Goal: Find specific page/section: Find specific page/section

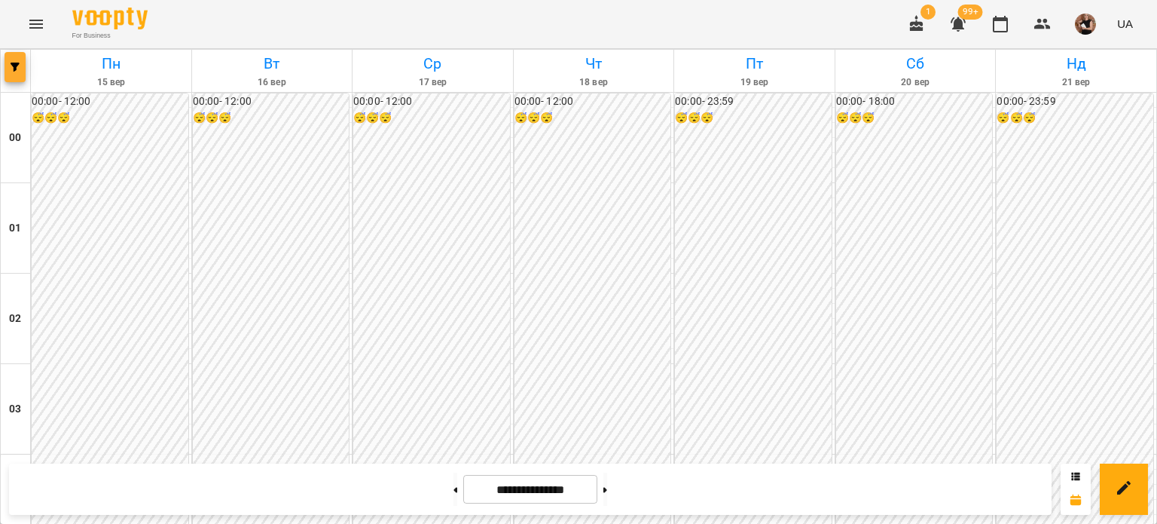
scroll to position [1657, 0]
click at [12, 58] on button "button" at bounding box center [15, 67] width 21 height 30
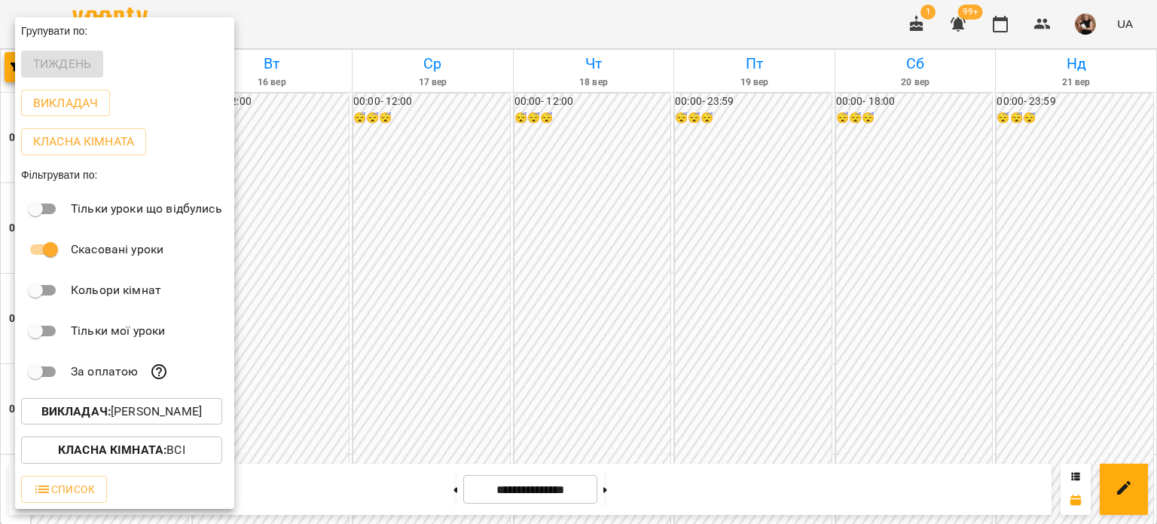
click at [143, 413] on p "Викладач : [PERSON_NAME]" at bounding box center [121, 411] width 160 height 18
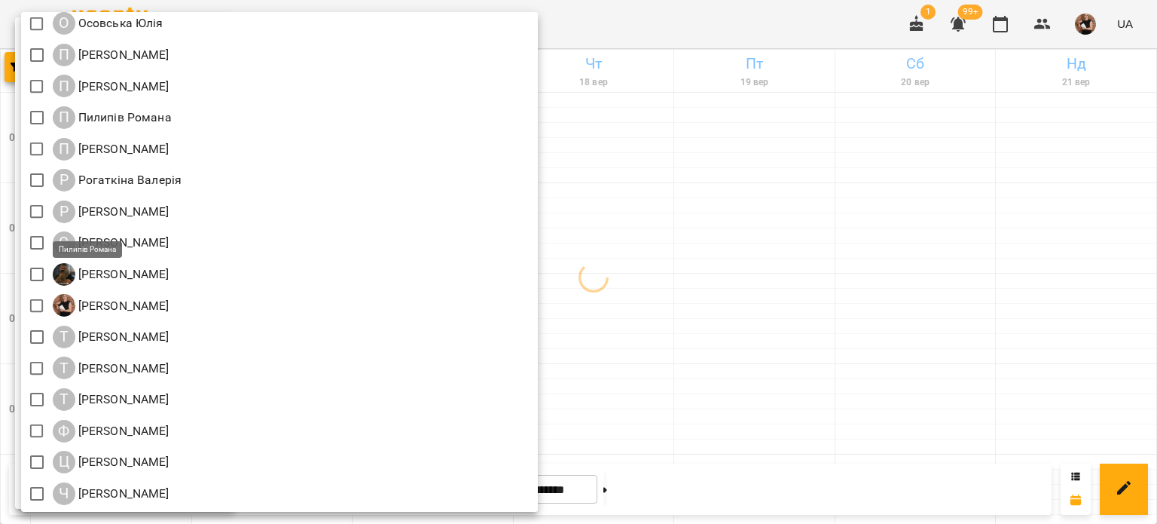
scroll to position [1594, 0]
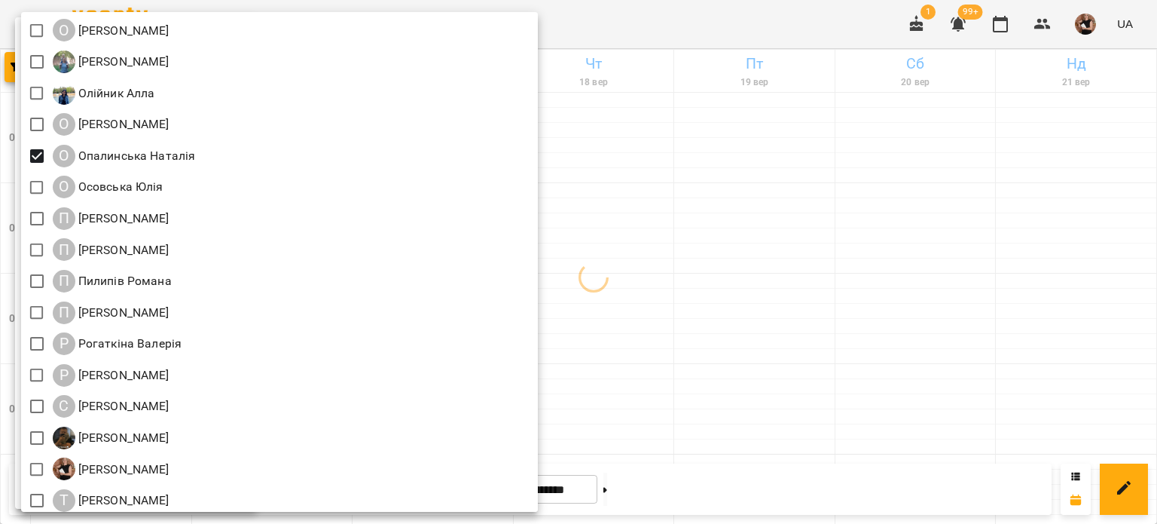
click at [987, 270] on div at bounding box center [578, 262] width 1157 height 524
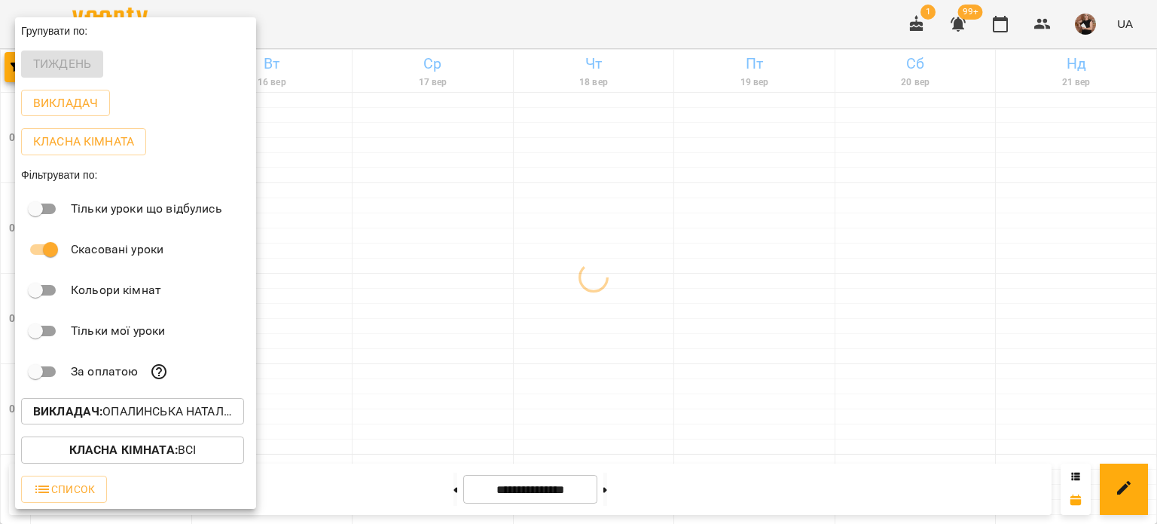
click at [987, 270] on div at bounding box center [578, 262] width 1157 height 524
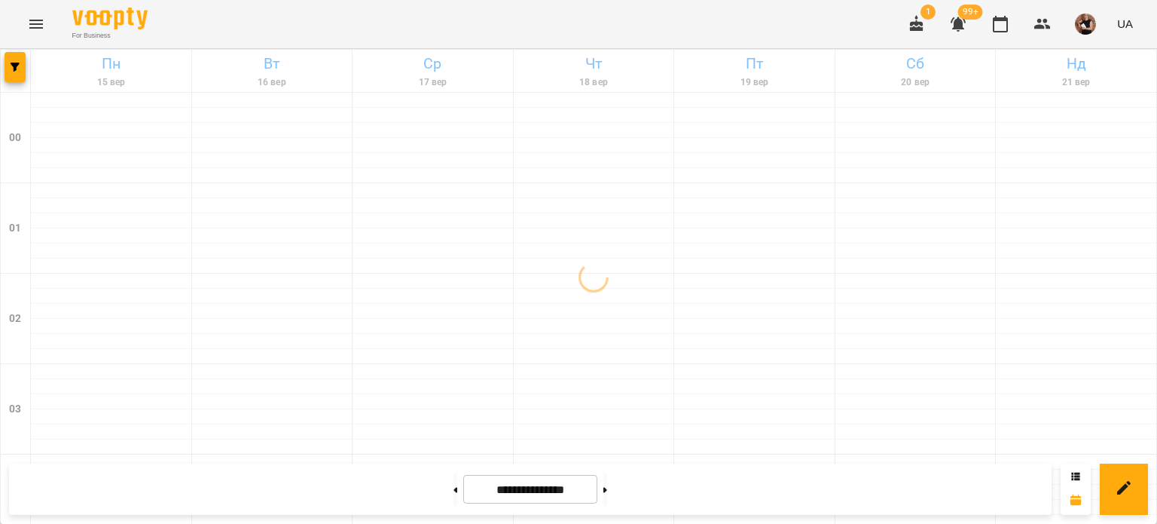
scroll to position [1806, 0]
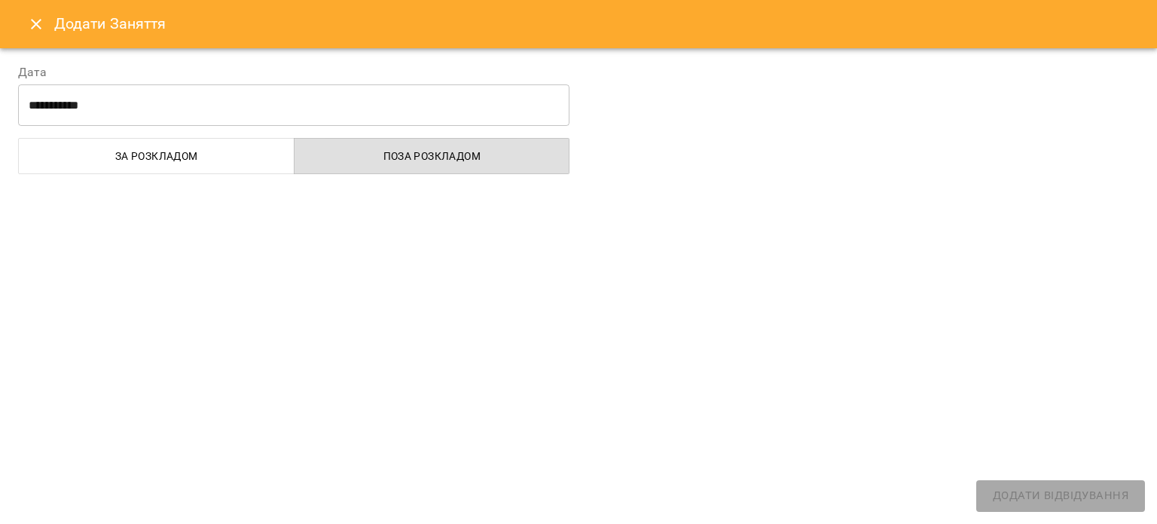
select select "**********"
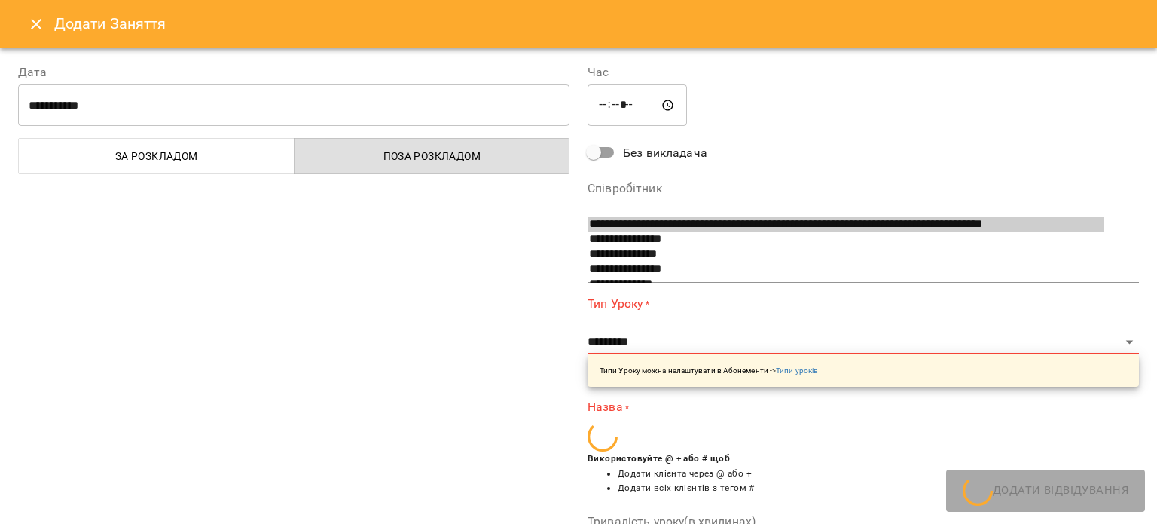
scroll to position [923, 0]
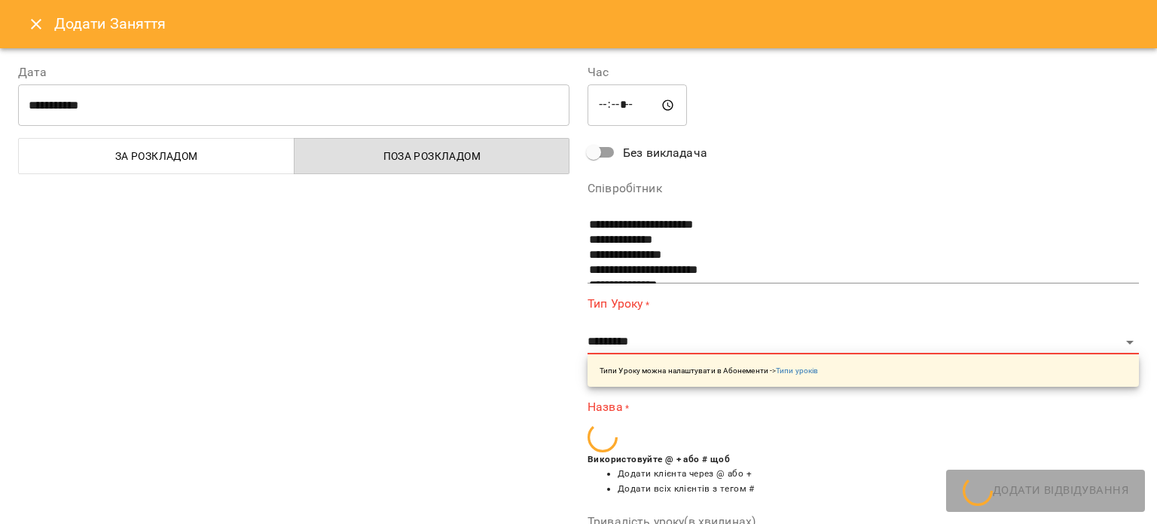
click at [46, 38] on div "Додати Заняття" at bounding box center [578, 24] width 1157 height 48
click at [36, 31] on icon "Close" at bounding box center [36, 24] width 18 height 18
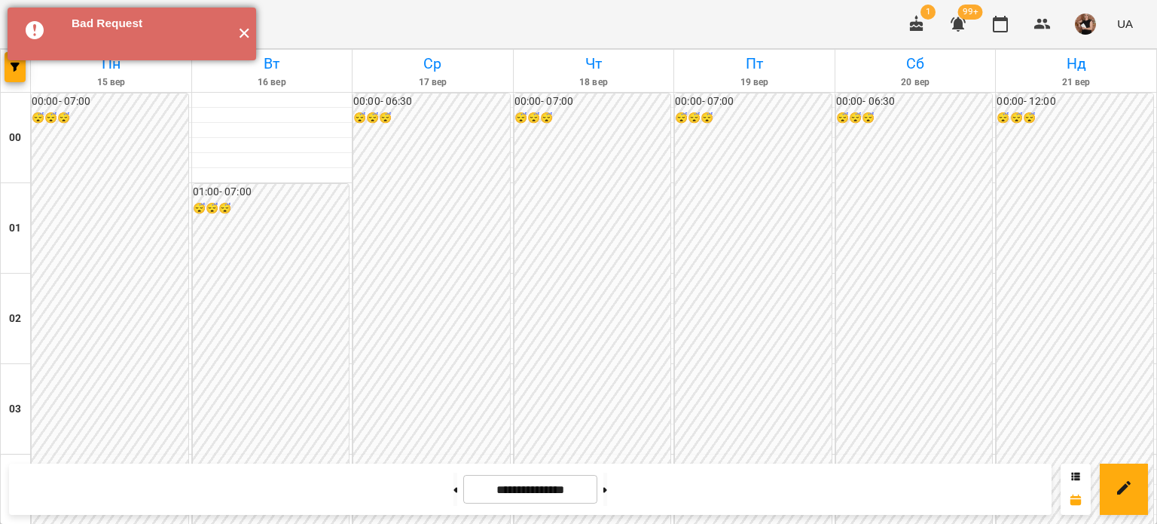
click at [237, 33] on button "✕" at bounding box center [243, 34] width 25 height 53
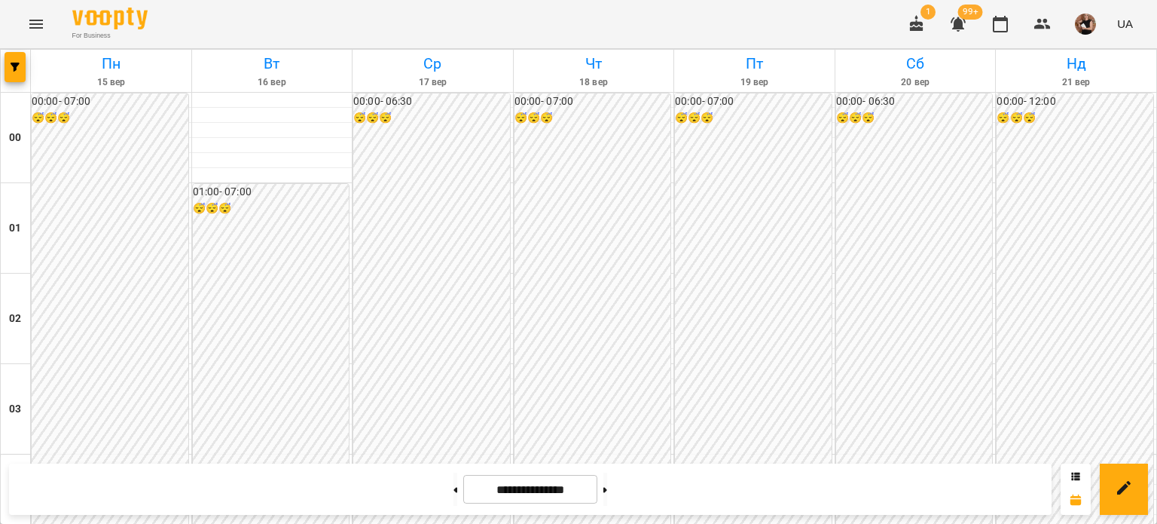
scroll to position [1806, 0]
click at [11, 56] on button "button" at bounding box center [15, 67] width 21 height 30
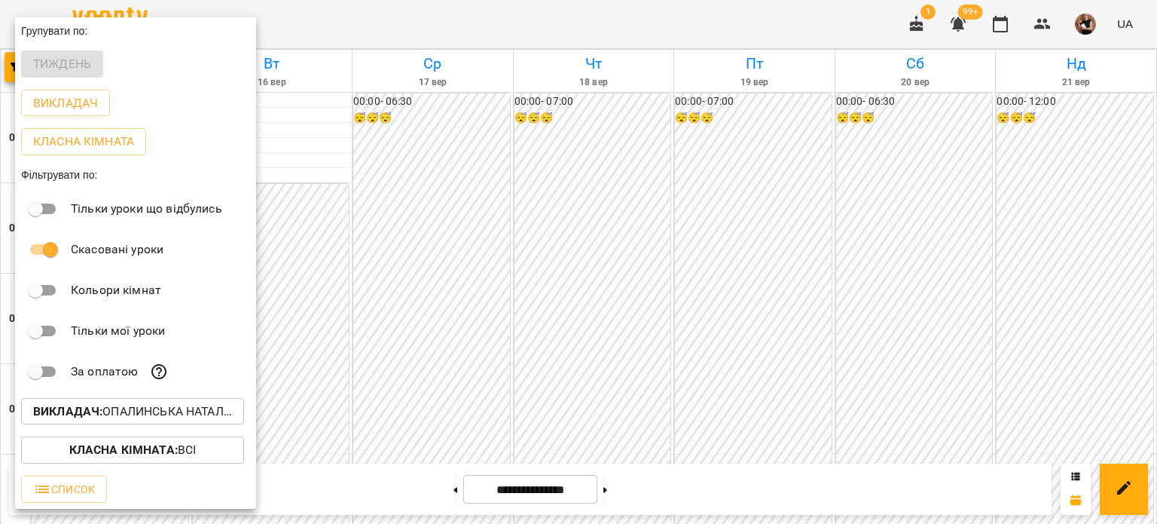
click at [453, 361] on div at bounding box center [578, 262] width 1157 height 524
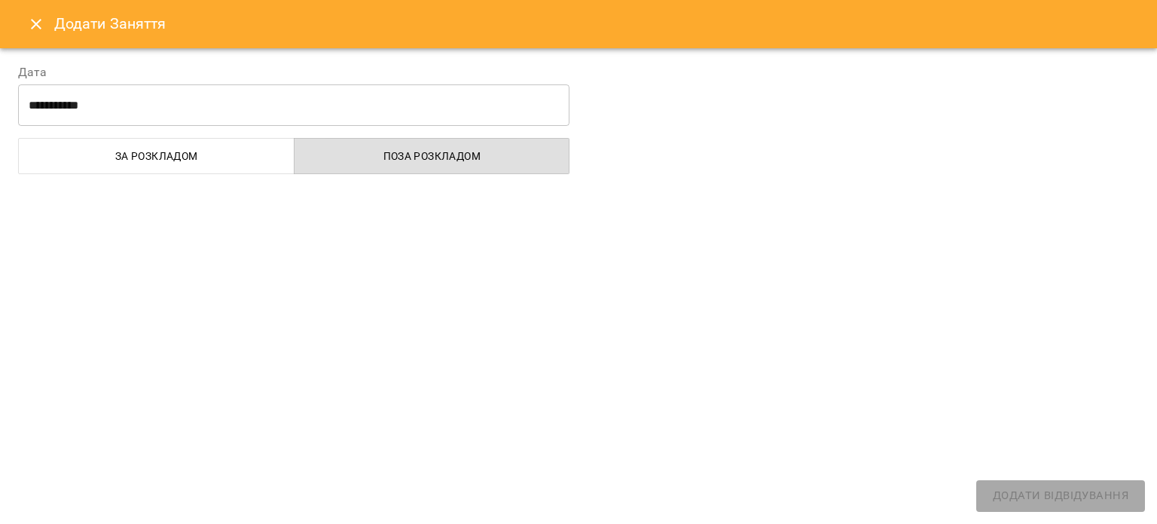
select select "**********"
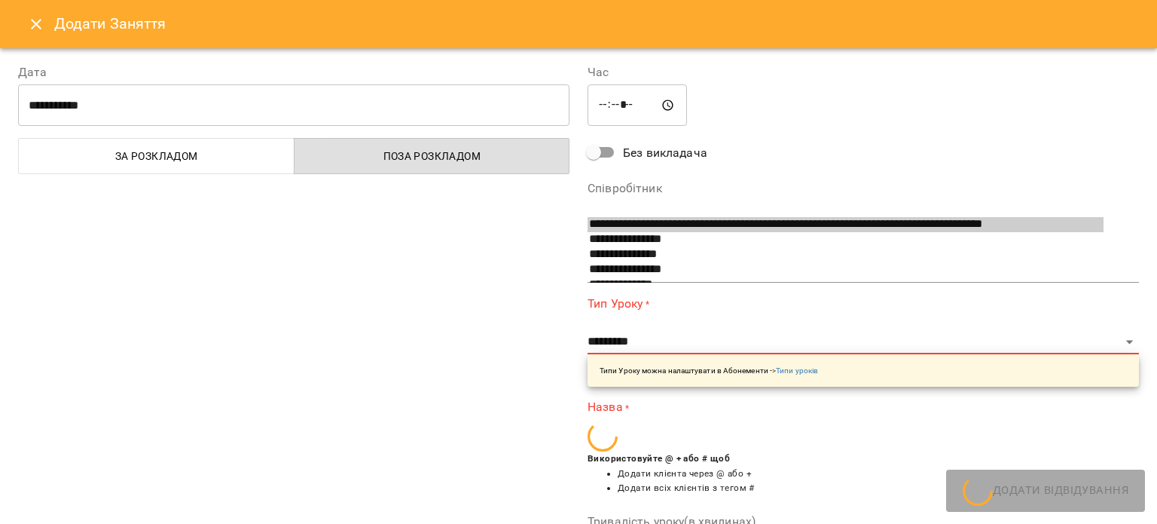
scroll to position [923, 0]
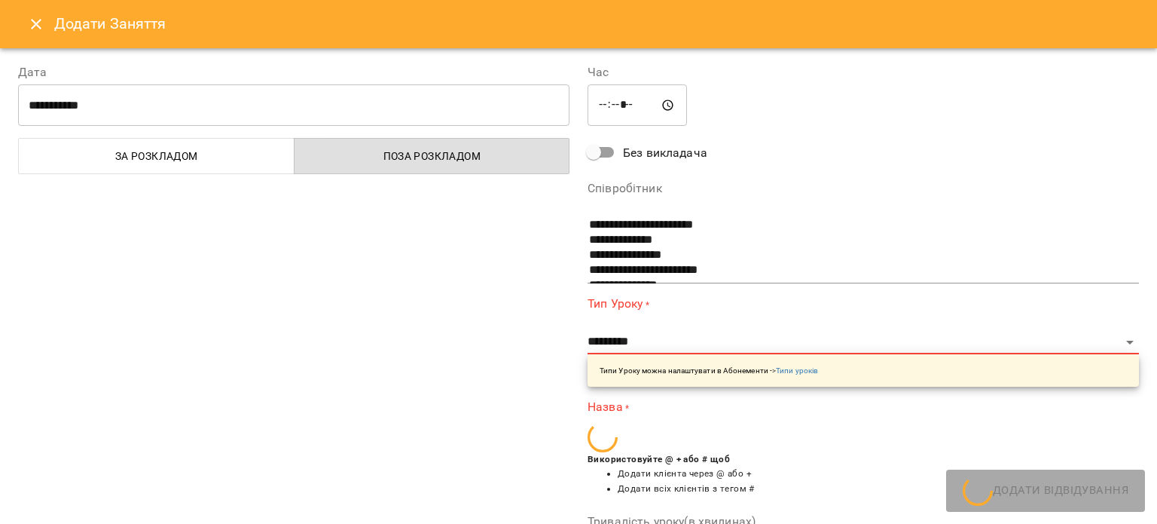
click at [45, 20] on button "Close" at bounding box center [36, 24] width 36 height 36
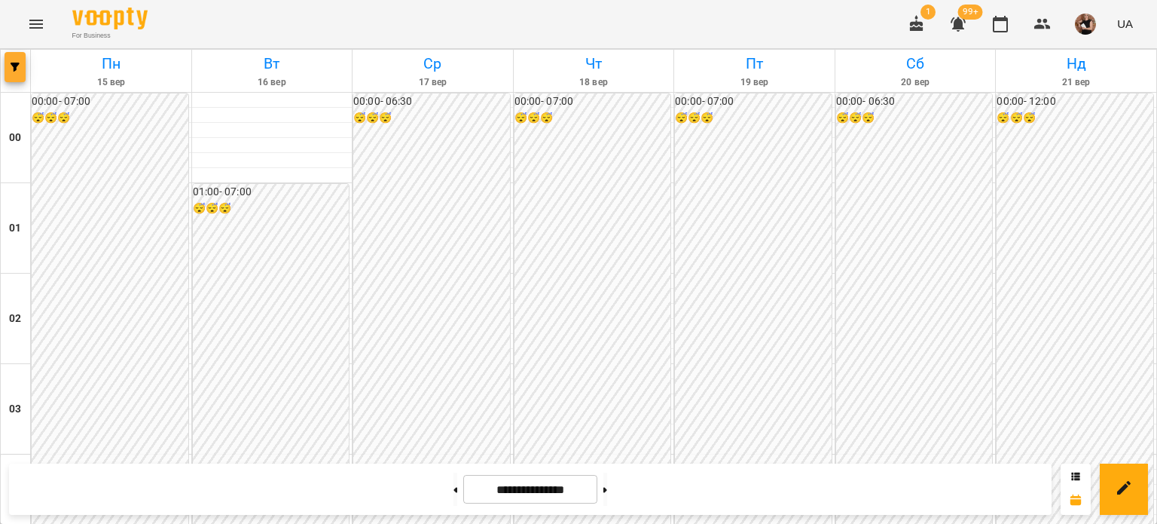
click at [11, 70] on icon "button" at bounding box center [15, 67] width 9 height 9
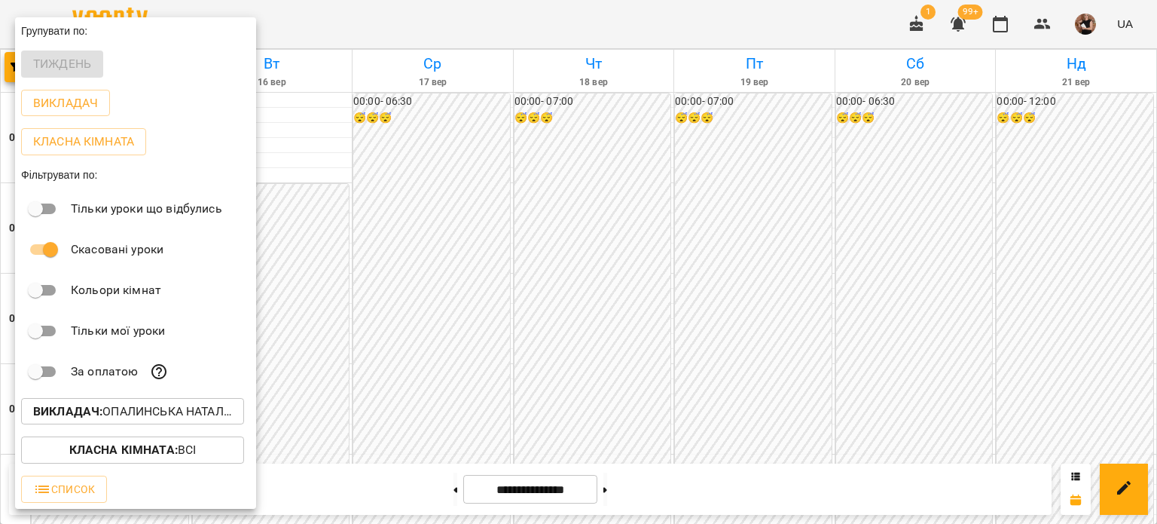
click at [461, 342] on div at bounding box center [578, 262] width 1157 height 524
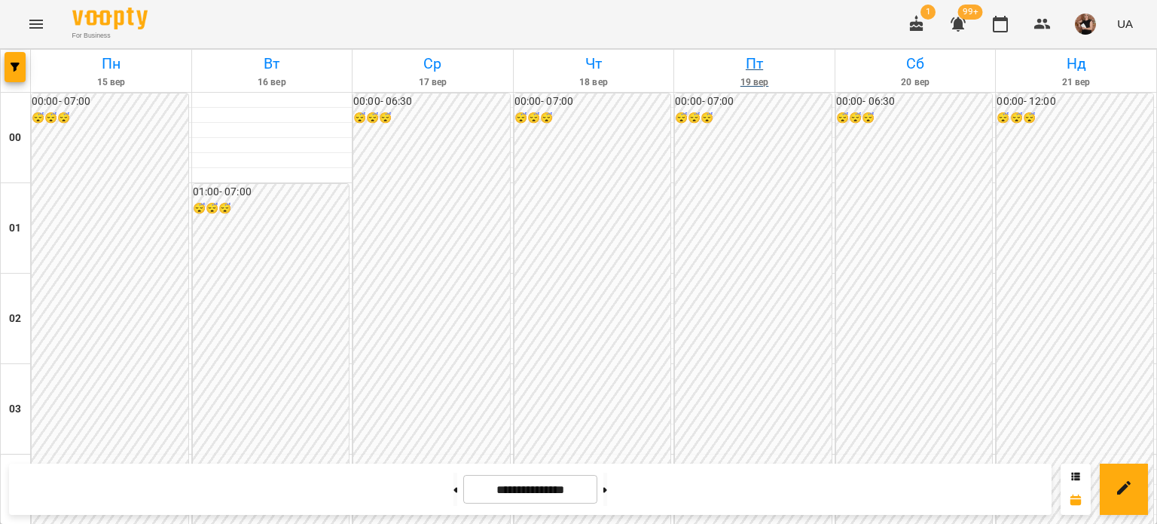
scroll to position [1278, 0]
click at [18, 67] on icon "button" at bounding box center [15, 67] width 9 height 9
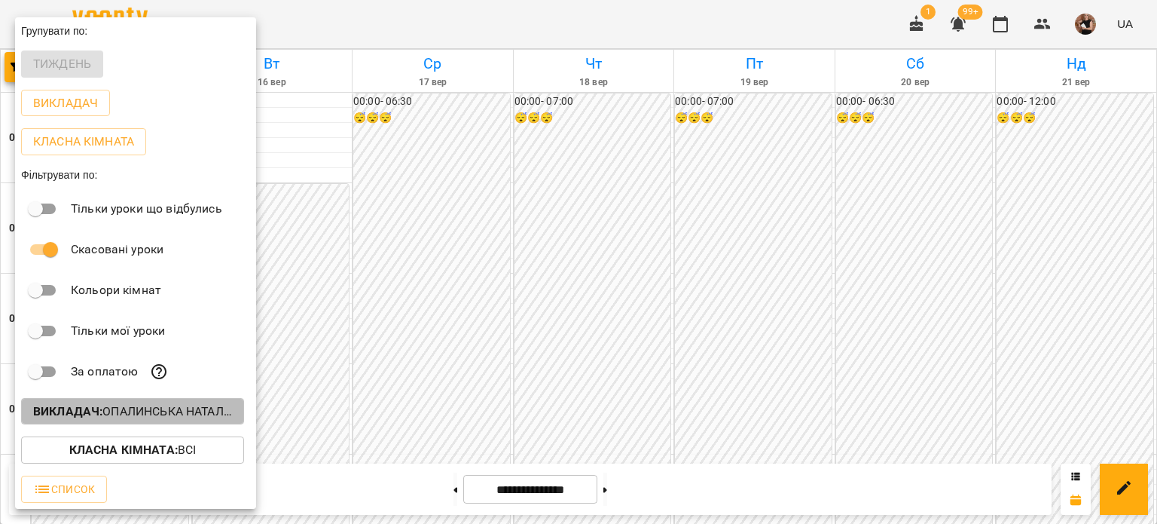
click at [106, 415] on p "Викладач : [PERSON_NAME]" at bounding box center [132, 411] width 199 height 18
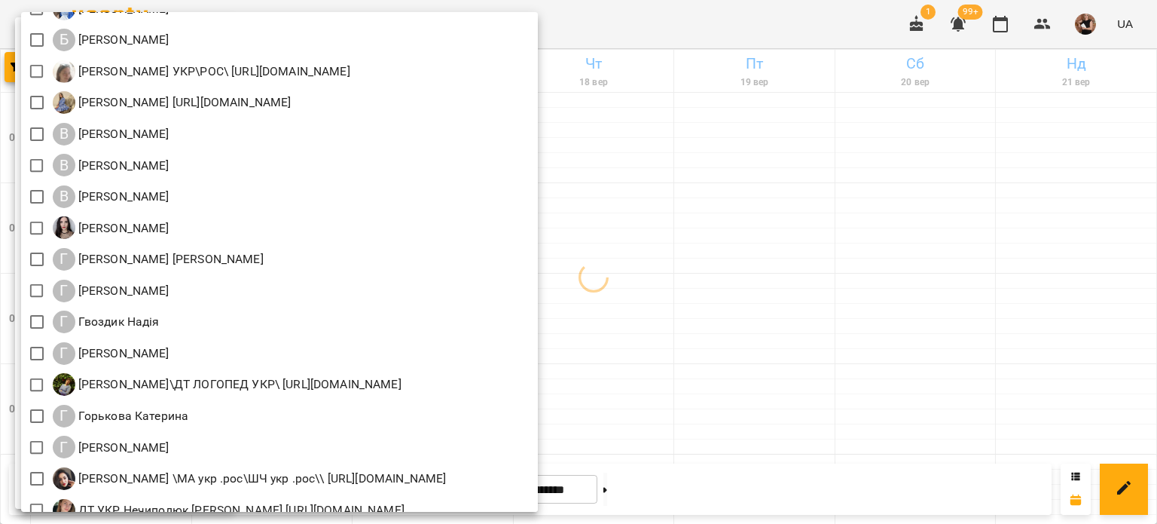
scroll to position [389, 0]
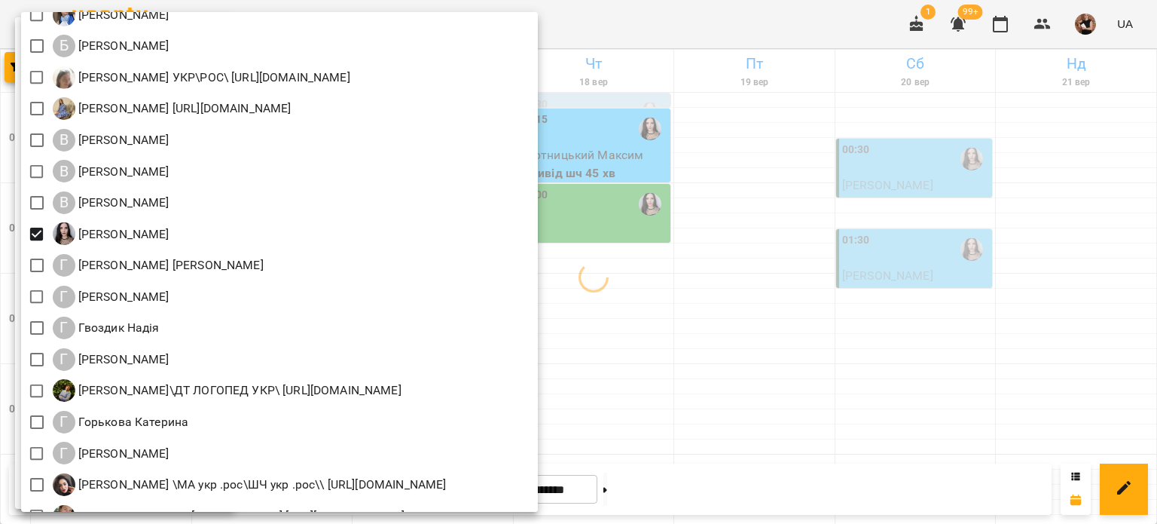
click at [1011, 179] on div at bounding box center [578, 262] width 1157 height 524
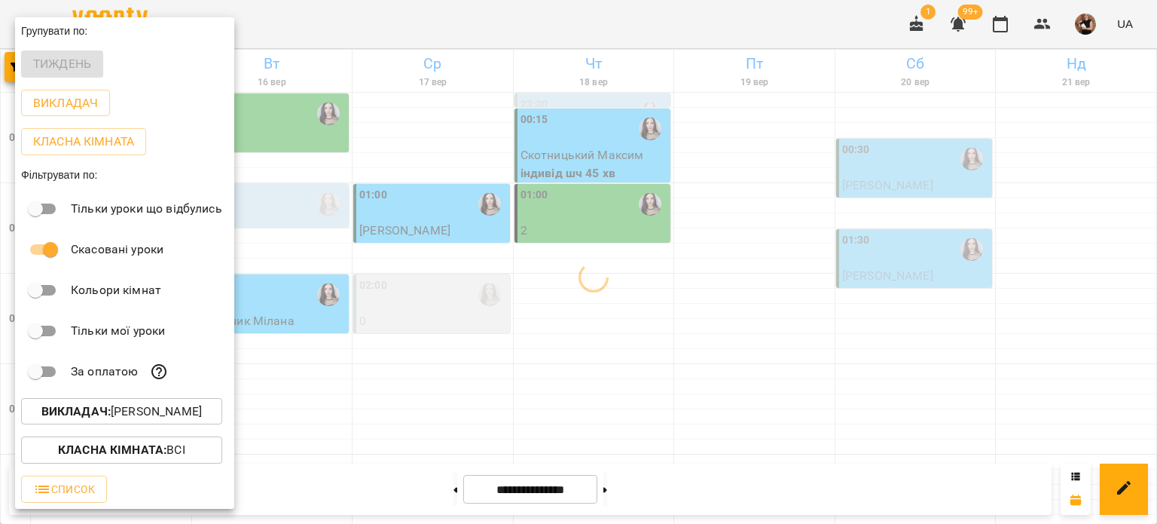
click at [1045, 186] on div at bounding box center [578, 262] width 1157 height 524
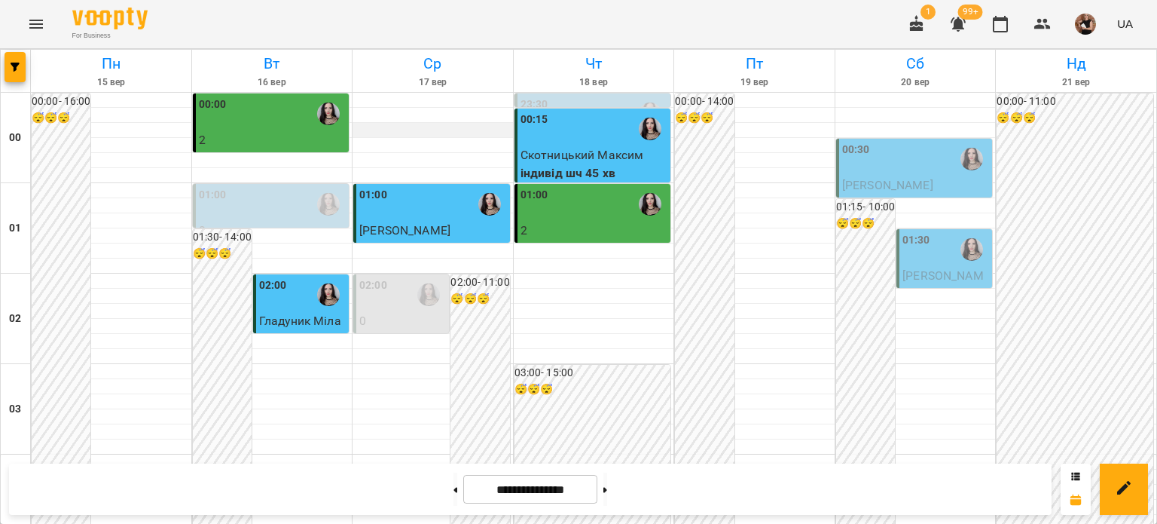
scroll to position [1806, 0]
click at [9, 50] on div at bounding box center [16, 71] width 30 height 42
click at [28, 73] on div at bounding box center [16, 71] width 30 height 42
click at [11, 69] on icon "button" at bounding box center [15, 67] width 9 height 9
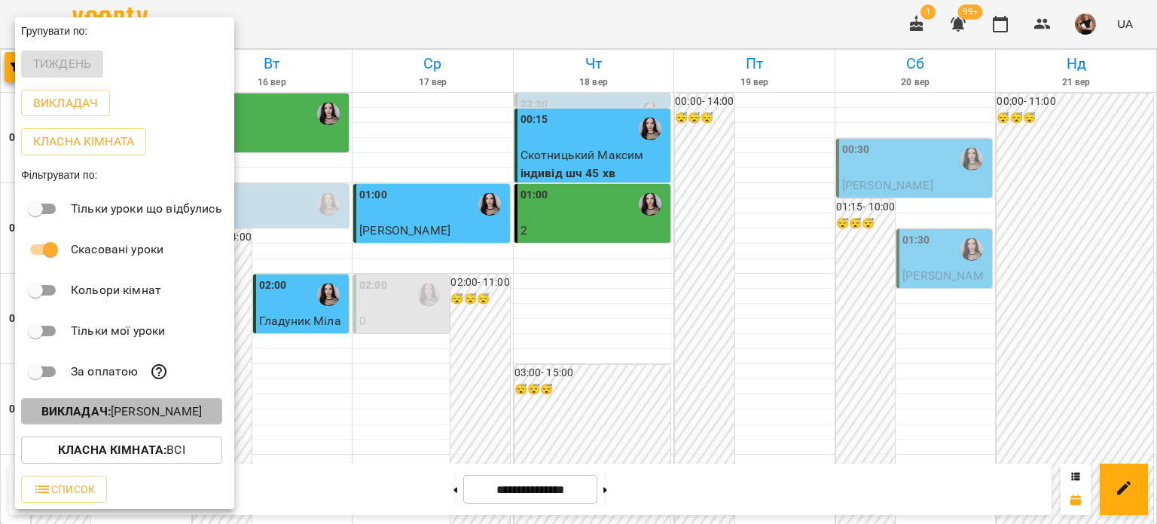
click at [111, 414] on p "Викладач : [PERSON_NAME]" at bounding box center [121, 411] width 160 height 18
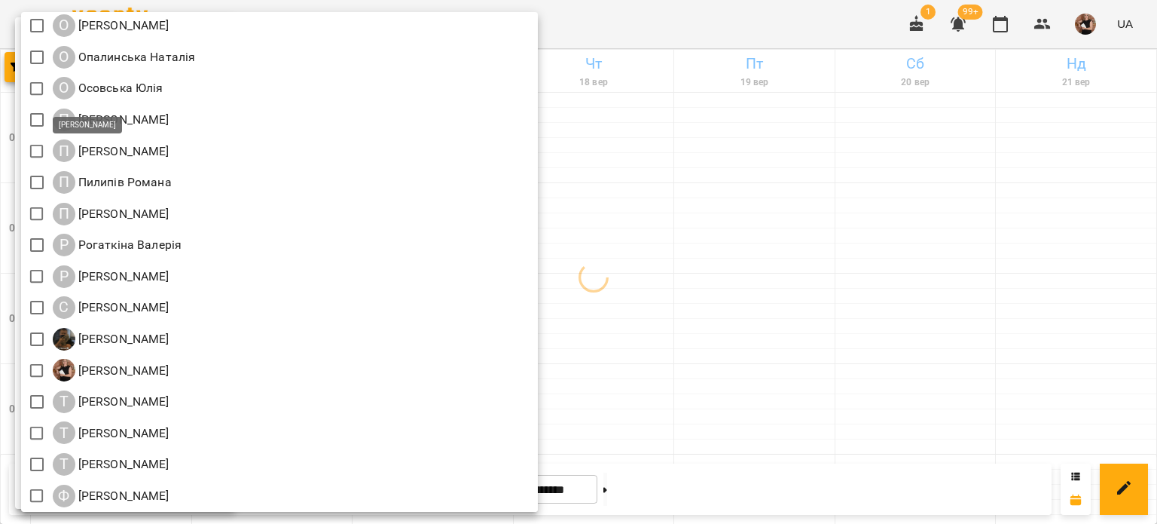
scroll to position [1657, 0]
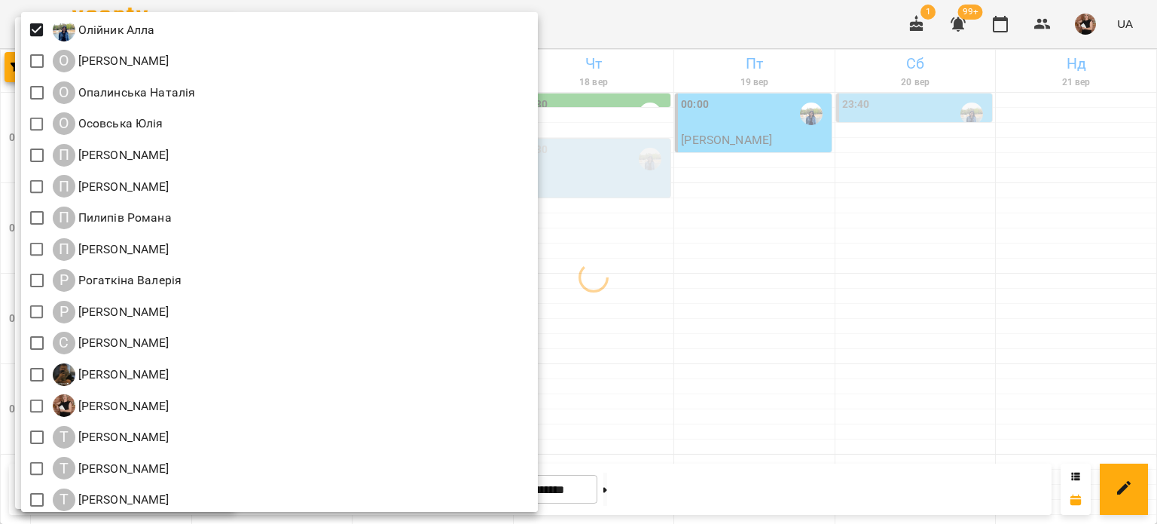
click at [918, 157] on div at bounding box center [578, 262] width 1157 height 524
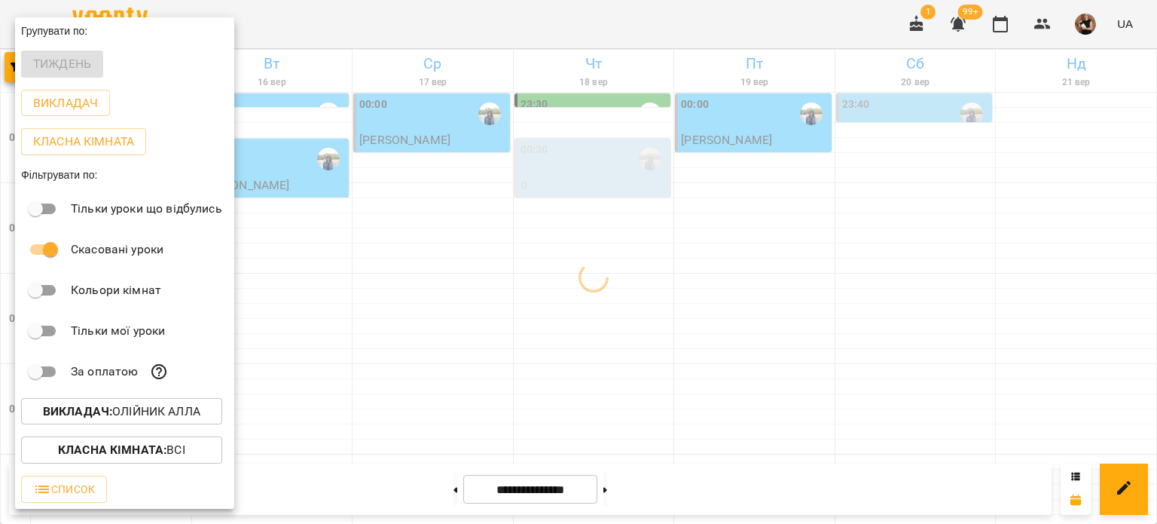
click at [933, 358] on div at bounding box center [578, 262] width 1157 height 524
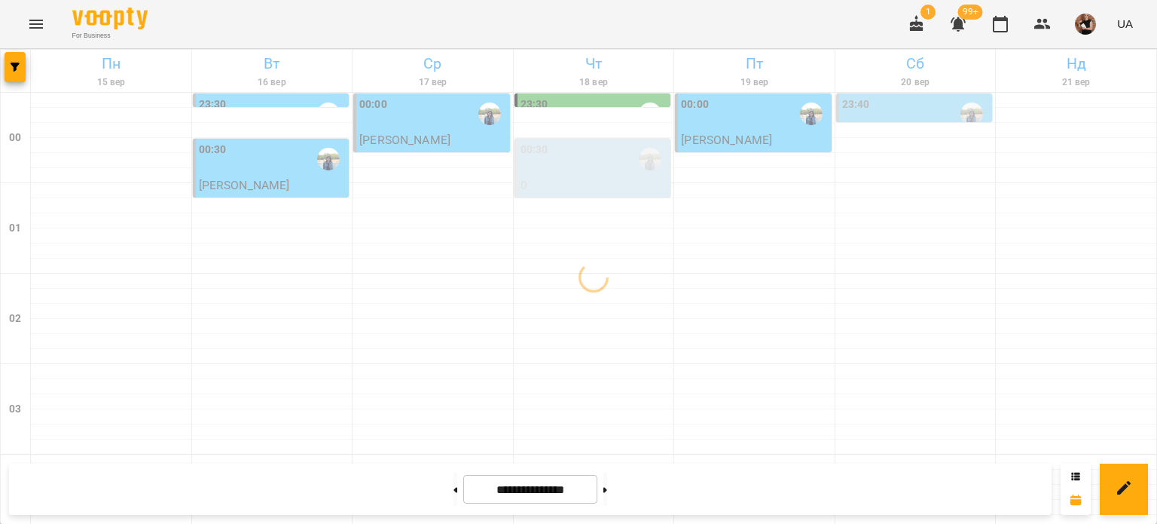
click at [932, 358] on div "Групувати по: Тиждень Викладач Класна кімната Фільтрувати по: Тільки уроки що в…" at bounding box center [578, 262] width 1157 height 524
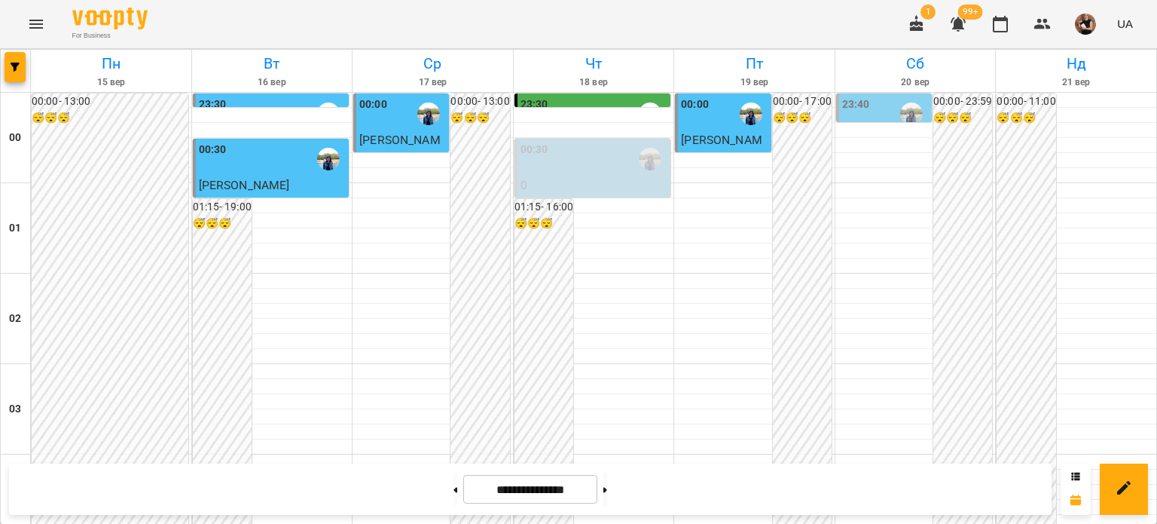
scroll to position [1806, 0]
click at [12, 73] on button "button" at bounding box center [15, 67] width 21 height 30
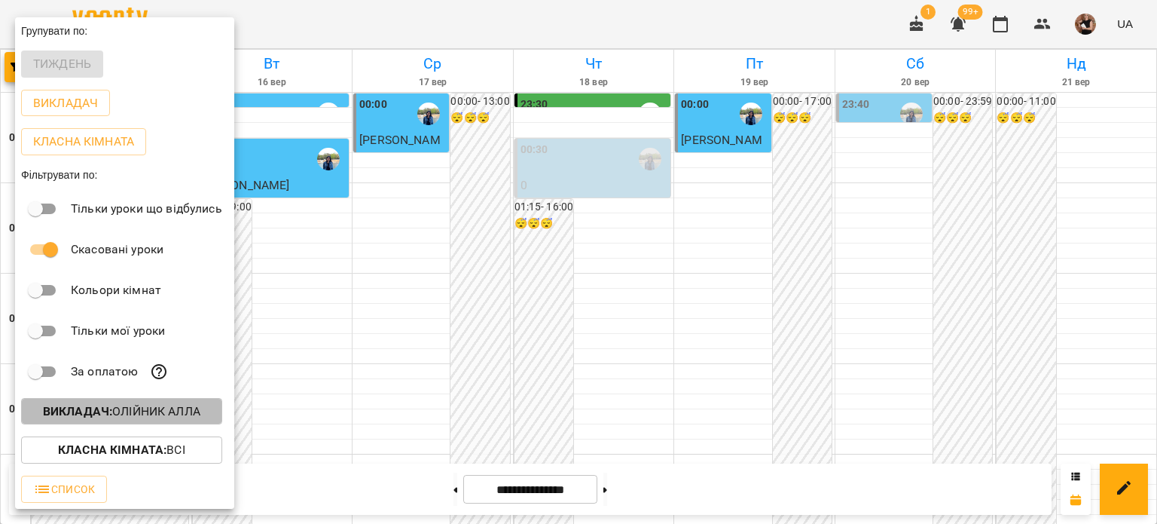
click at [95, 414] on b "Викладач :" at bounding box center [77, 411] width 69 height 14
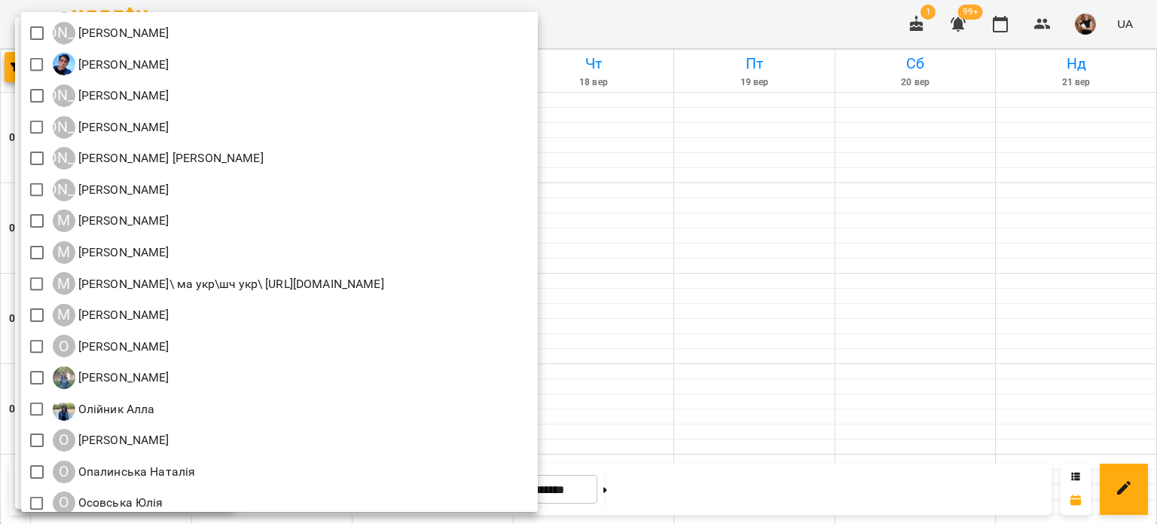
scroll to position [1281, 0]
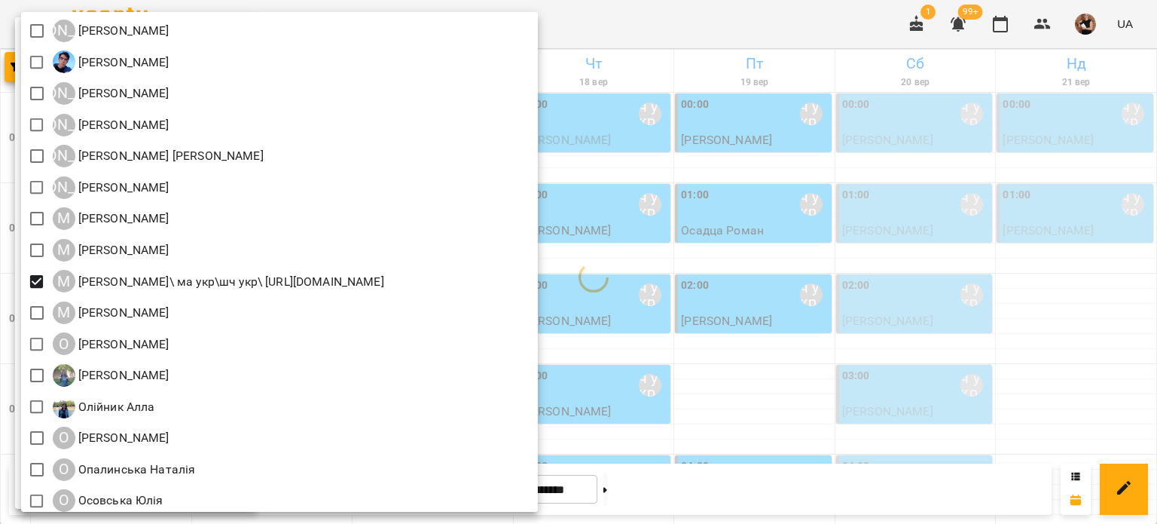
click at [878, 282] on div at bounding box center [578, 262] width 1157 height 524
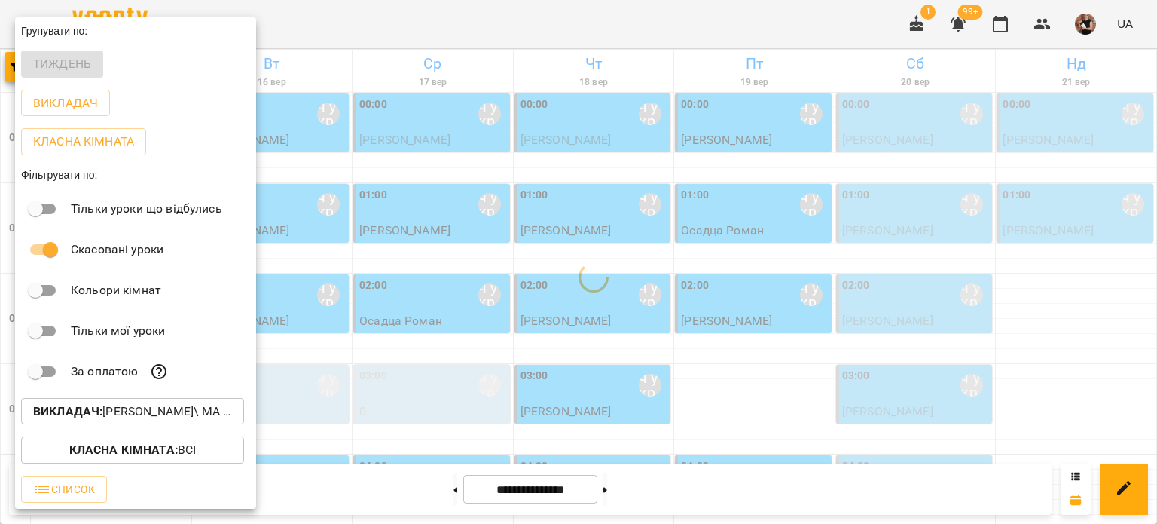
click at [878, 282] on div at bounding box center [578, 262] width 1157 height 524
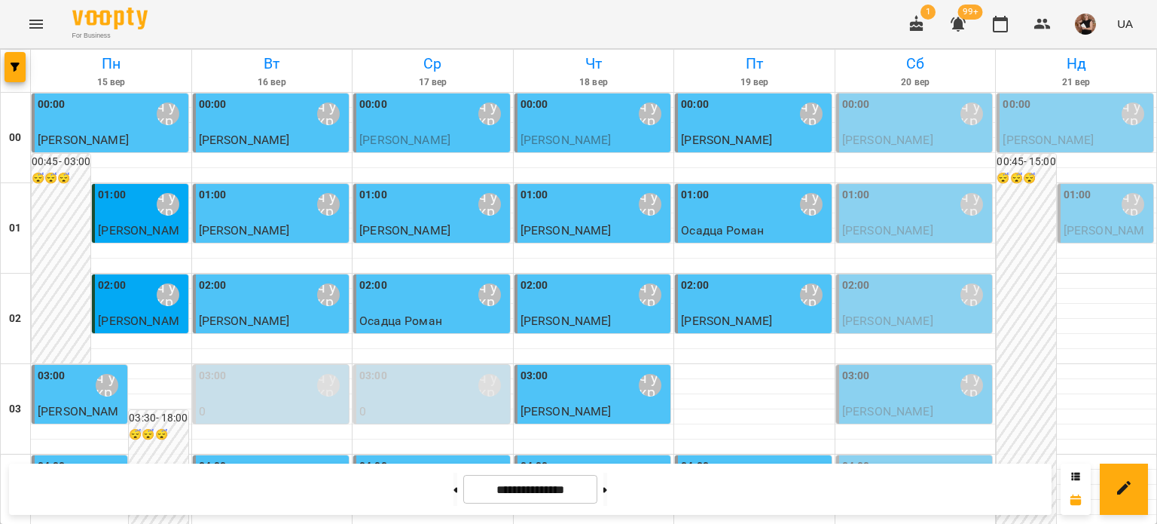
scroll to position [1806, 0]
click at [11, 71] on icon "button" at bounding box center [15, 67] width 9 height 9
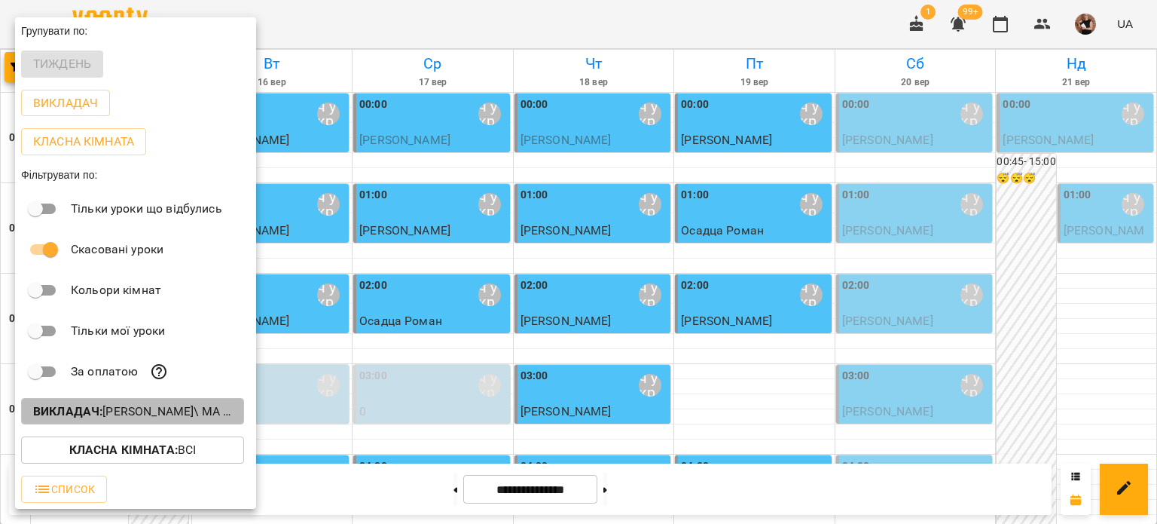
click at [114, 411] on p "Викладач : [PERSON_NAME]\ ма укр\шч укр\ [URL][DOMAIN_NAME]" at bounding box center [132, 411] width 199 height 18
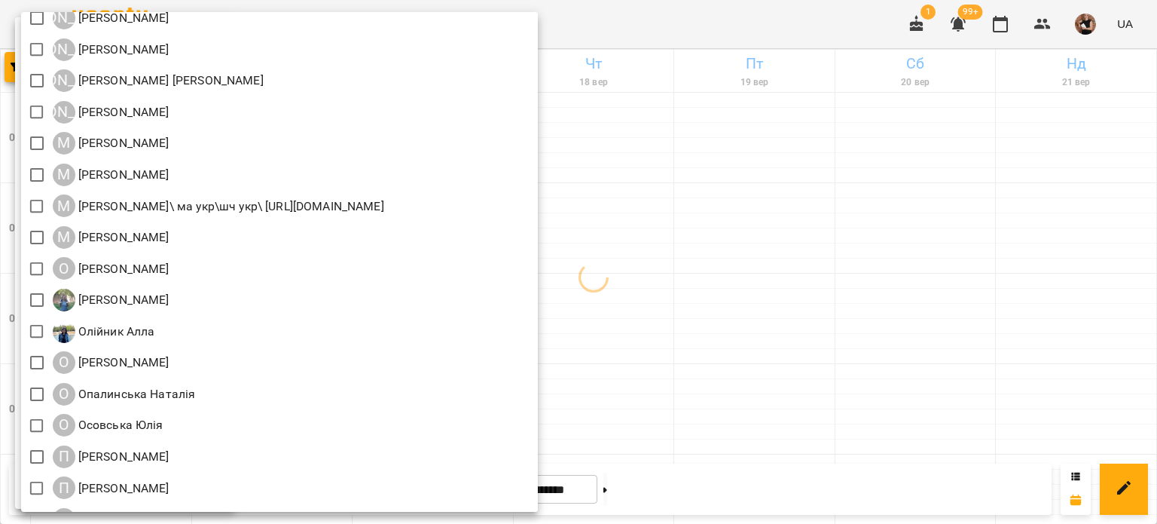
scroll to position [1657, 0]
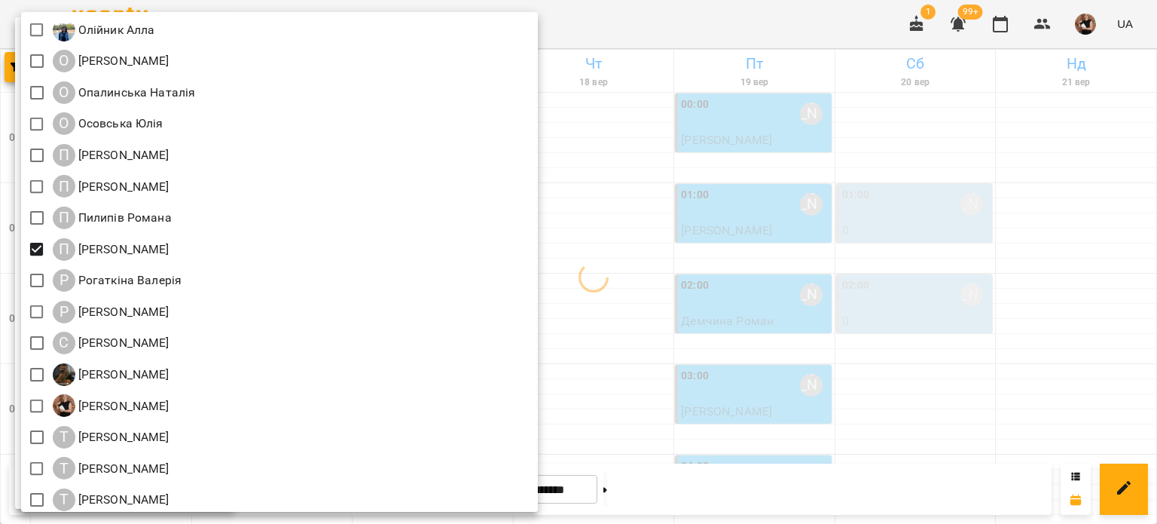
click at [844, 223] on div at bounding box center [578, 262] width 1157 height 524
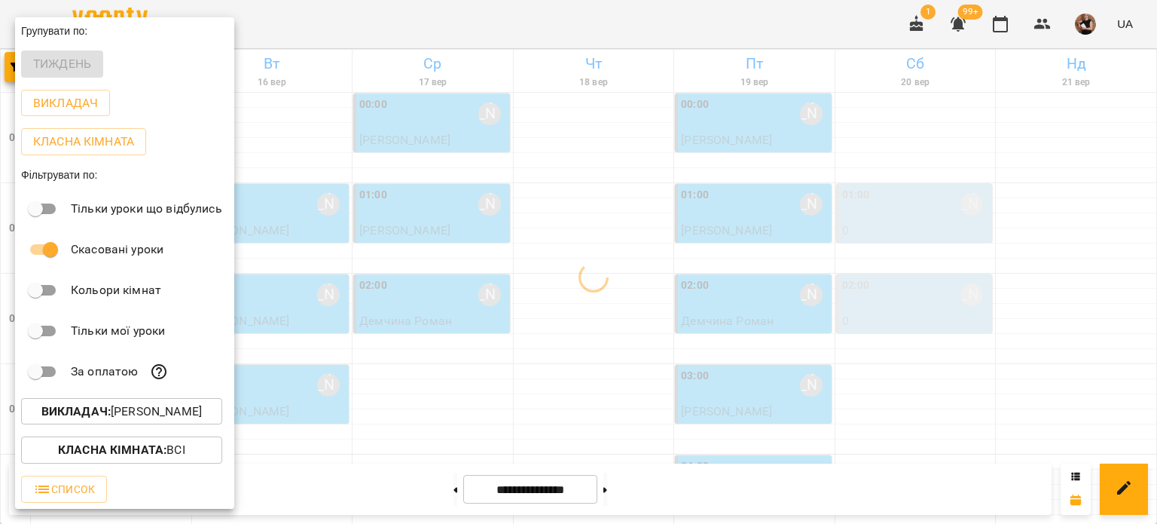
click at [794, 221] on div at bounding box center [578, 262] width 1157 height 524
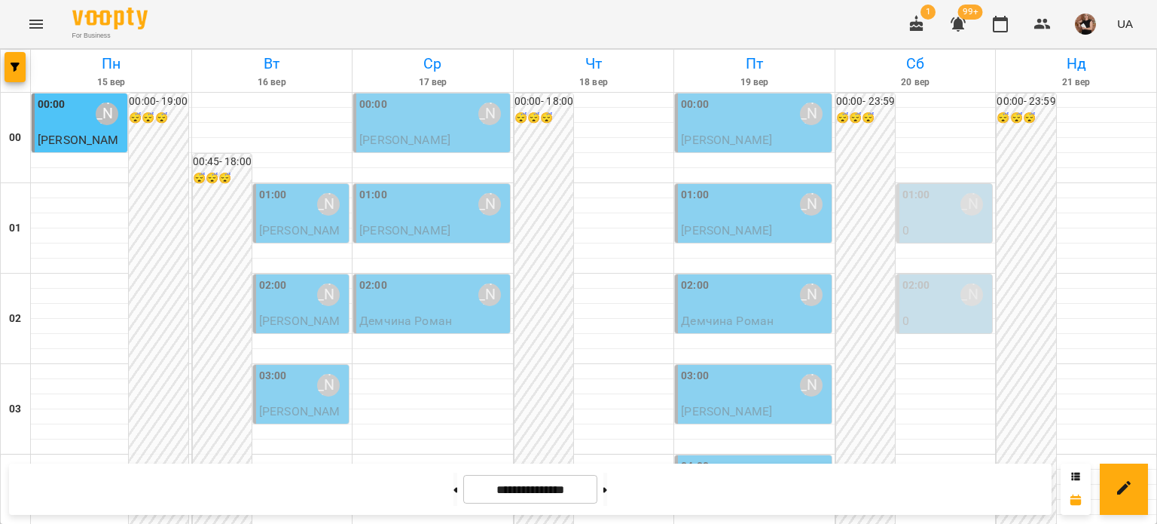
scroll to position [1806, 0]
click at [607, 487] on button at bounding box center [605, 488] width 4 height 33
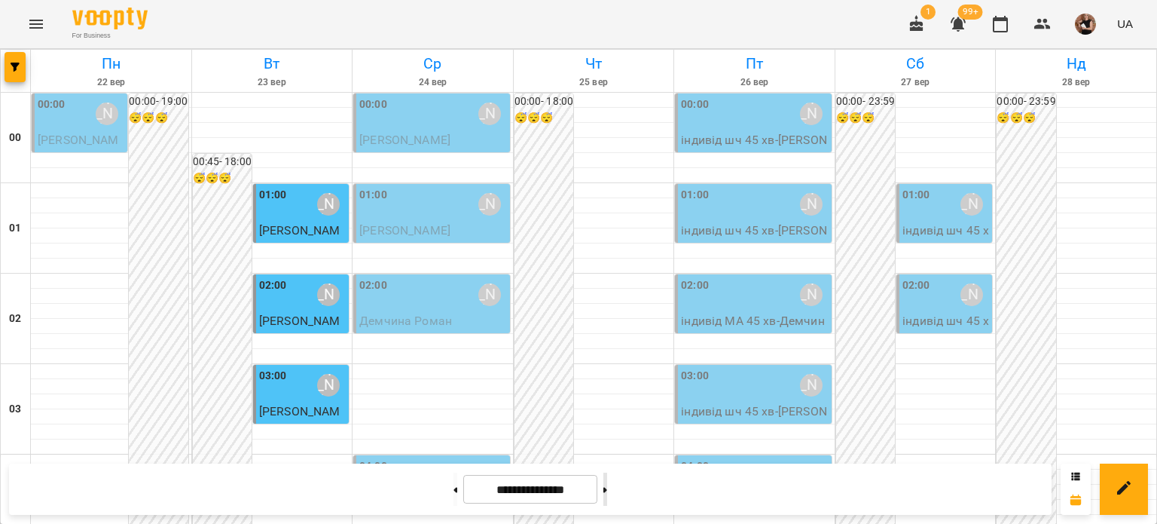
click at [607, 488] on button at bounding box center [605, 488] width 4 height 33
type input "**********"
